Goal: Navigation & Orientation: Find specific page/section

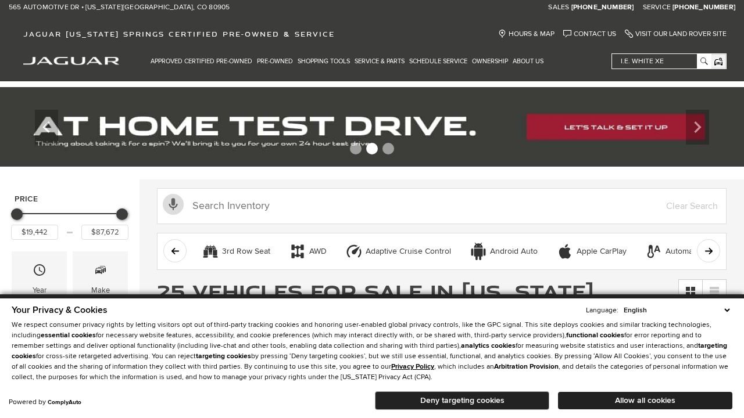
scroll to position [581, 0]
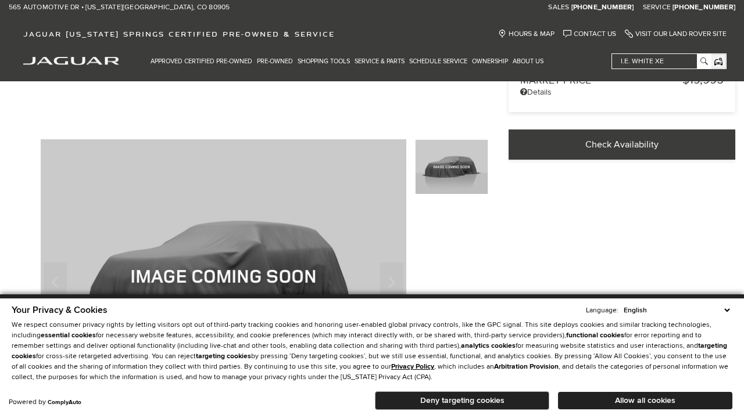
scroll to position [372, 0]
